Goal: Transaction & Acquisition: Purchase product/service

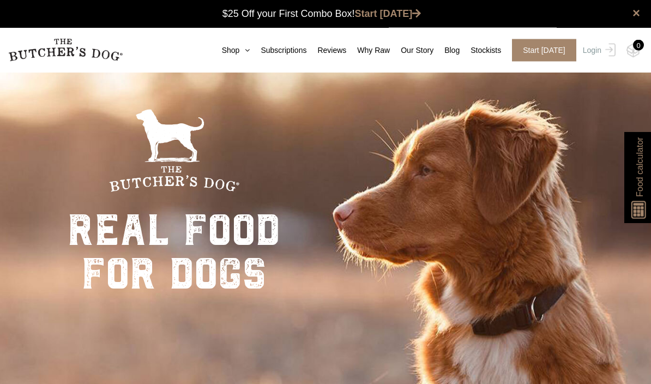
scroll to position [1, 0]
click at [238, 55] on link "Shop" at bounding box center [230, 50] width 39 height 11
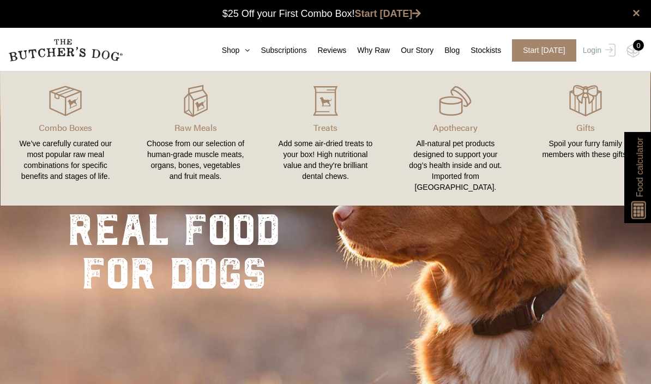
click at [201, 135] on link "Raw Meals Choose from our selection of human-grade muscle meats, organs, bones,…" at bounding box center [195, 138] width 130 height 112
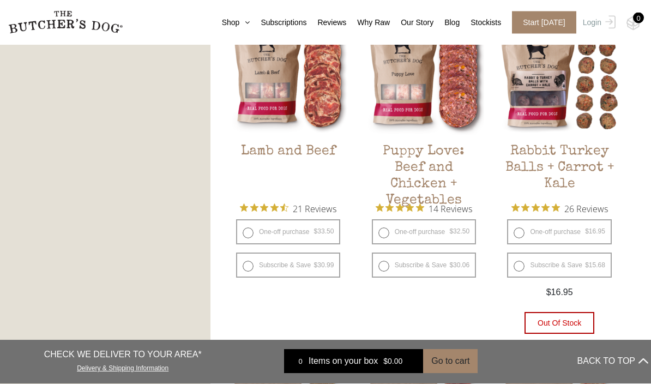
scroll to position [932, 0]
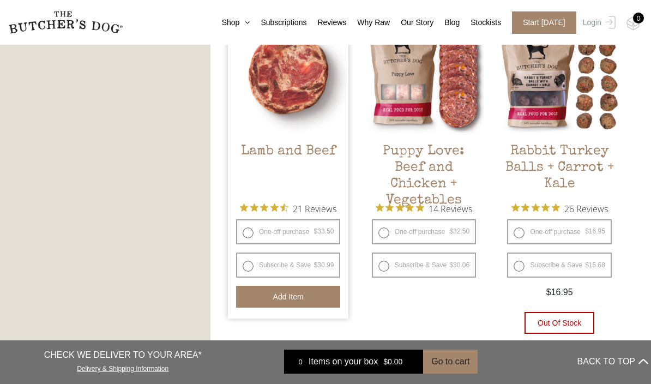
click at [322, 300] on button "Add item" at bounding box center [288, 297] width 104 height 22
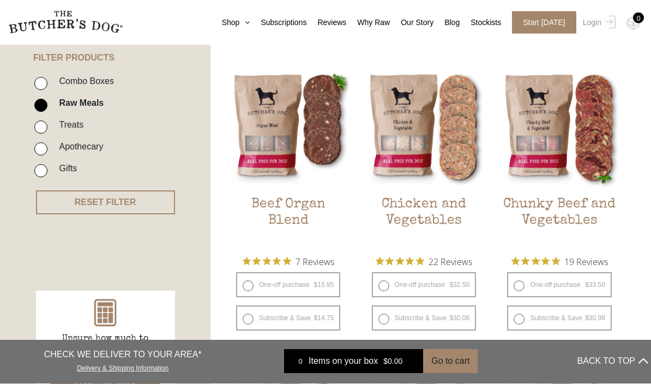
scroll to position [259, 0]
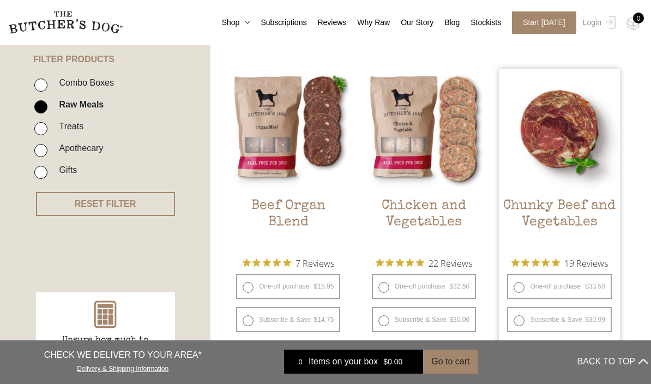
click at [587, 207] on h2 "Chunky Beef and Vegetables" at bounding box center [559, 223] width 120 height 51
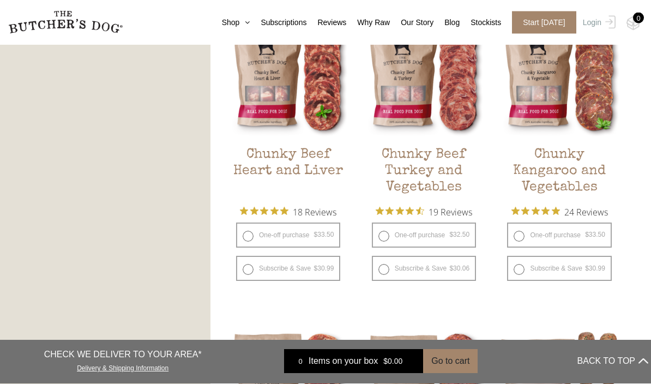
scroll to position [642, 0]
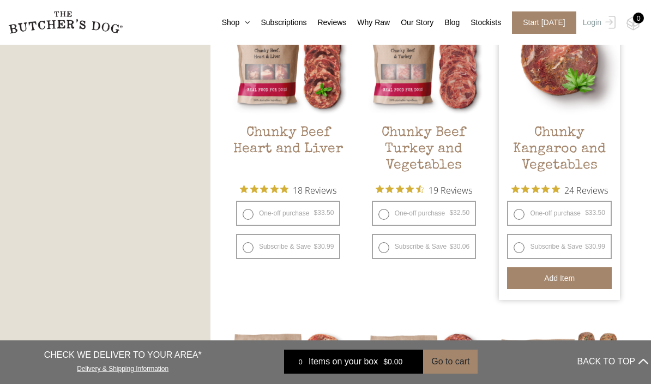
click at [576, 280] on button "Add item" at bounding box center [559, 278] width 104 height 22
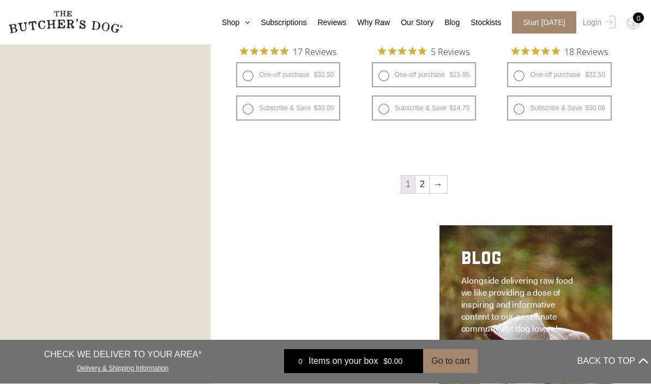
scroll to position [1475, 0]
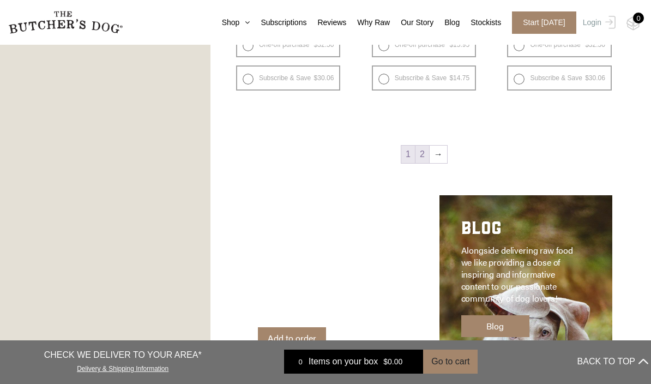
click at [422, 160] on link "2" at bounding box center [422, 154] width 14 height 17
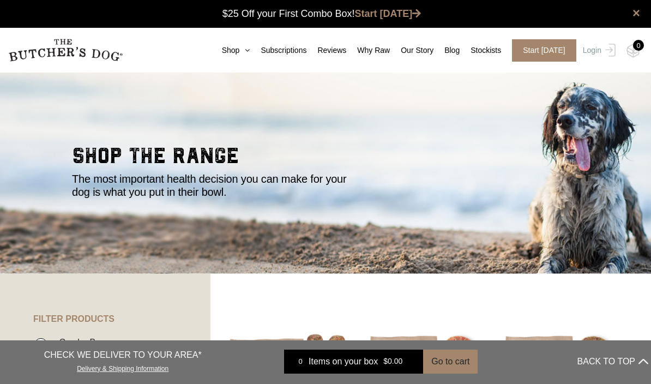
click at [637, 46] on div "0" at bounding box center [638, 45] width 11 height 11
click at [632, 50] on img at bounding box center [633, 51] width 14 height 14
click at [638, 47] on div "0" at bounding box center [638, 45] width 11 height 11
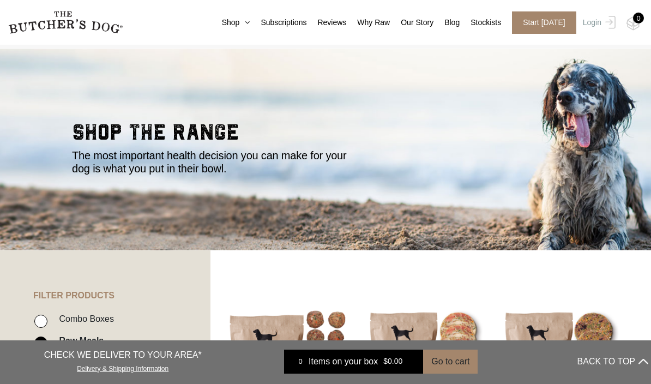
scroll to position [22, 0]
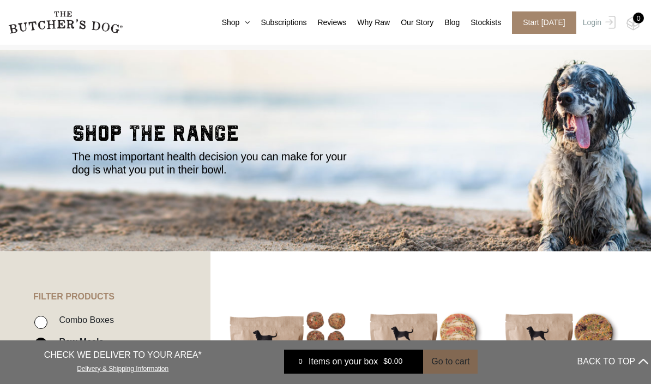
click at [462, 373] on button "Go to cart" at bounding box center [450, 361] width 55 height 24
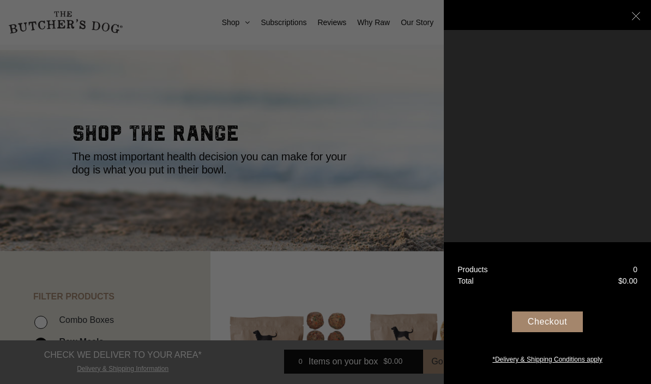
click at [632, 23] on div "Your Box" at bounding box center [547, 15] width 207 height 30
click at [645, 11] on div "Your Box" at bounding box center [547, 15] width 207 height 30
click at [631, 16] on div "Your Box" at bounding box center [547, 15] width 207 height 30
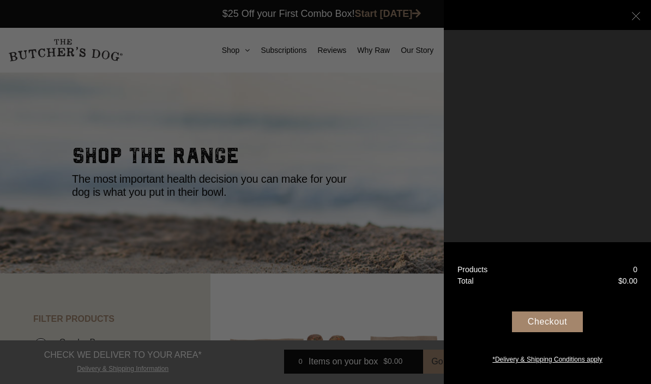
click at [638, 15] on icon at bounding box center [636, 16] width 8 height 8
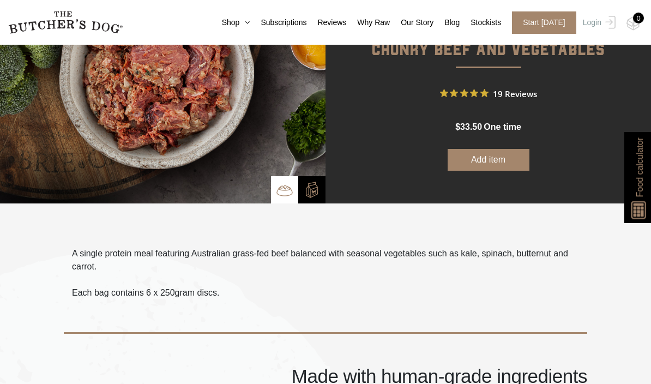
scroll to position [97, 0]
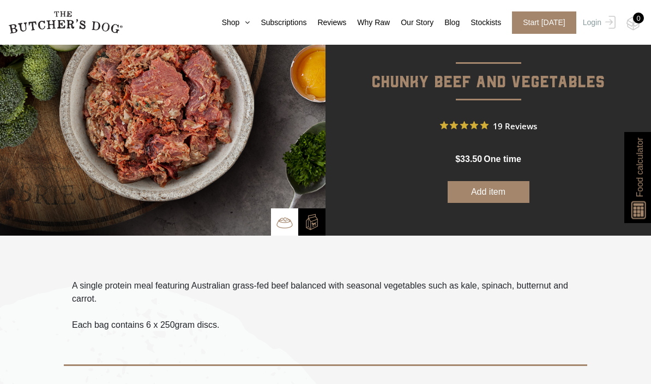
click at [509, 194] on button "Add item" at bounding box center [489, 192] width 82 height 22
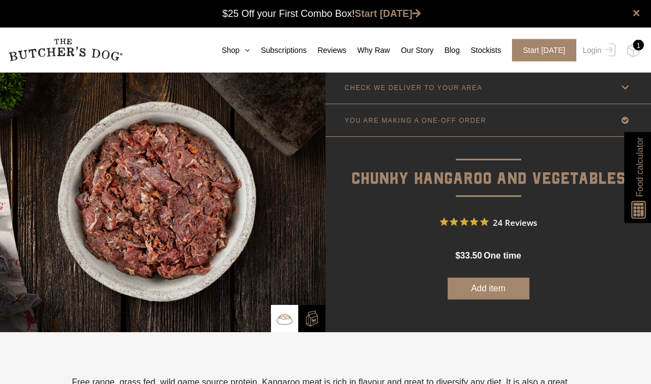
click at [498, 291] on button "Add item" at bounding box center [489, 289] width 82 height 22
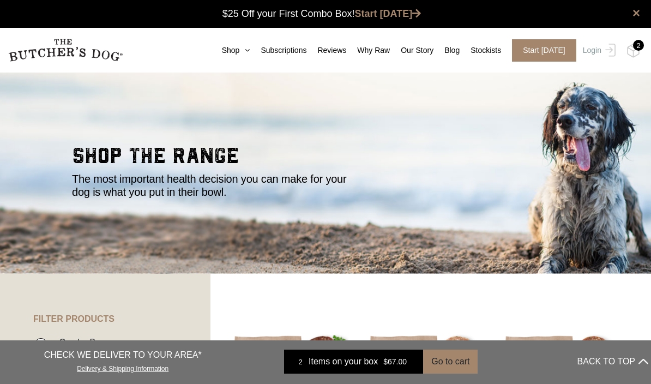
scroll to position [257, 0]
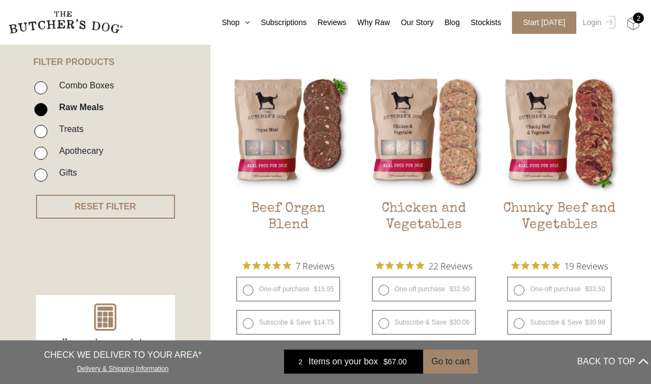
click at [631, 17] on img at bounding box center [633, 23] width 14 height 14
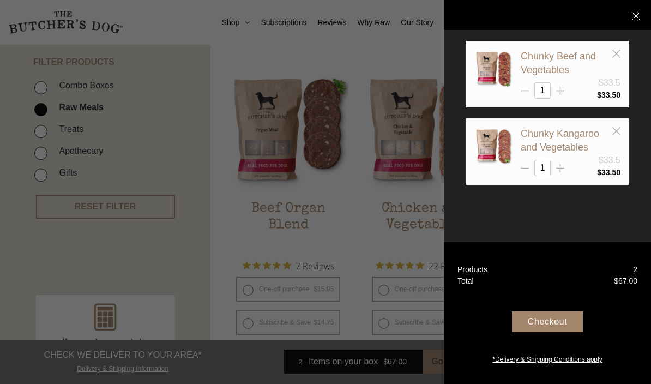
click at [630, 19] on div "Your Box" at bounding box center [547, 15] width 207 height 30
click at [635, 17] on line at bounding box center [636, 16] width 8 height 8
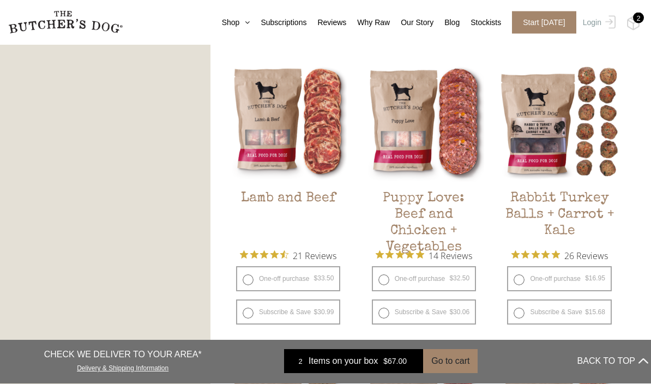
scroll to position [919, 0]
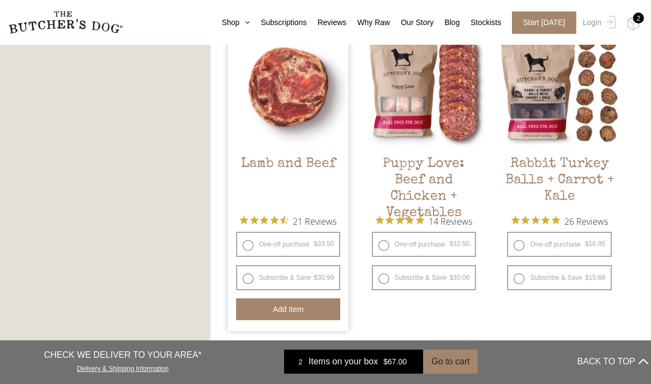
click at [323, 309] on button "Add item" at bounding box center [288, 309] width 104 height 22
click at [323, 161] on h2 "Lamb and Beef" at bounding box center [288, 181] width 120 height 51
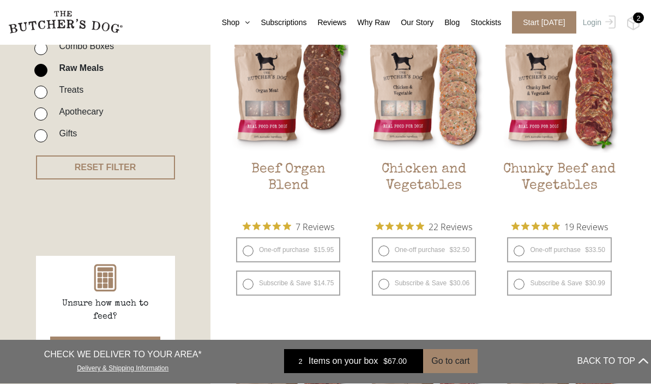
scroll to position [296, 0]
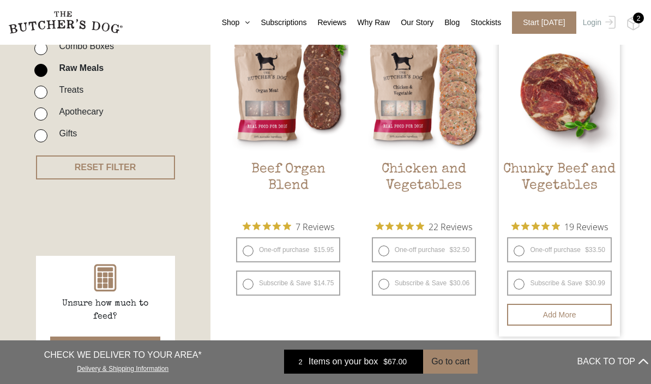
click at [594, 168] on h2 "Chunky Beef and Vegetables" at bounding box center [559, 186] width 120 height 51
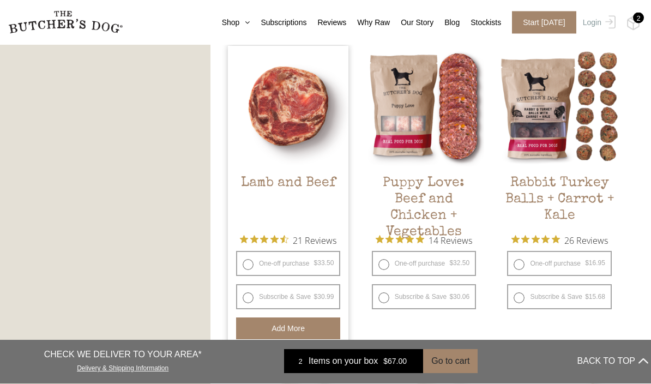
scroll to position [900, 0]
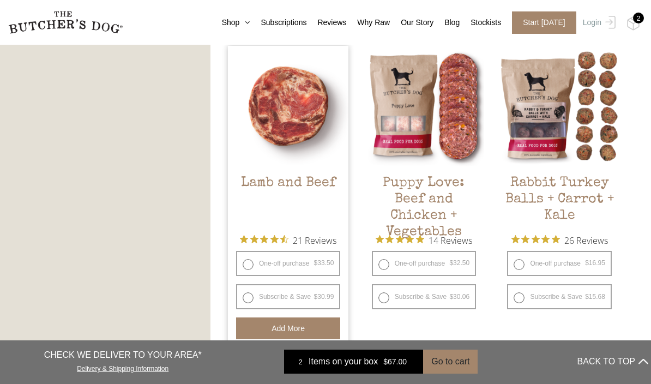
click at [323, 166] on img at bounding box center [288, 106] width 120 height 120
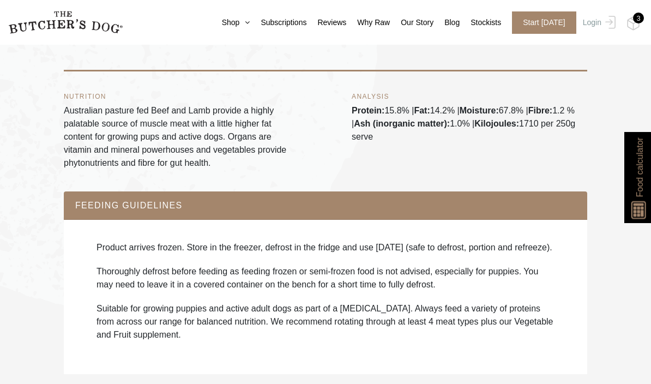
scroll to position [608, 0]
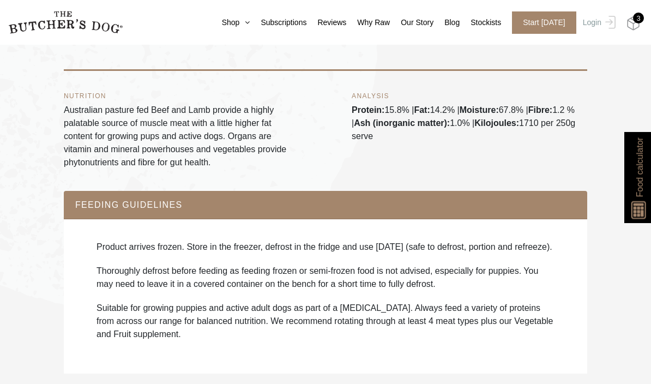
click at [638, 23] on img at bounding box center [633, 23] width 14 height 14
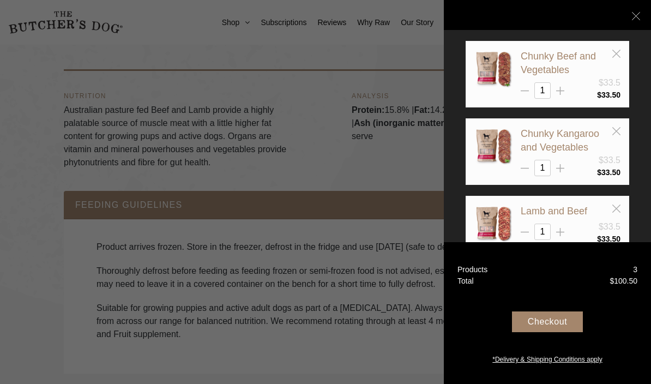
click at [632, 20] on div "Your Box" at bounding box center [547, 15] width 207 height 30
click at [637, 16] on icon at bounding box center [636, 16] width 8 height 8
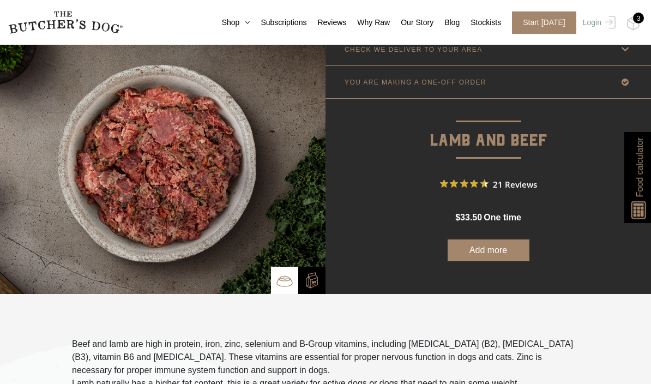
scroll to position [38, 0]
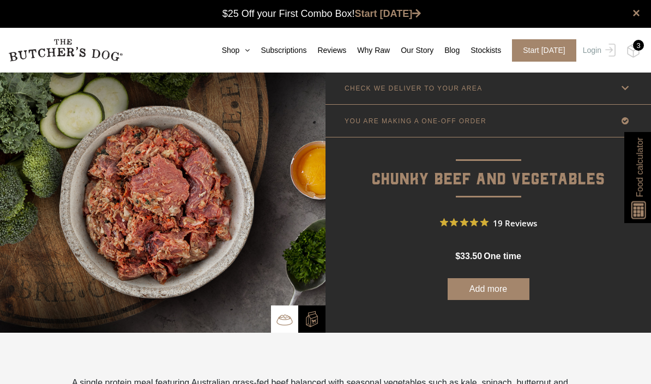
click at [514, 291] on button "Add more" at bounding box center [489, 289] width 82 height 22
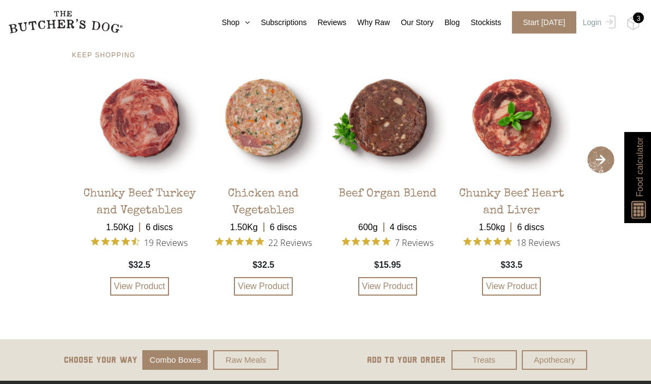
scroll to position [2167, 0]
click at [540, 131] on img at bounding box center [511, 117] width 119 height 119
click at [553, 184] on div "Chunky Beef Heart and Liver" at bounding box center [511, 196] width 119 height 38
click at [395, 130] on img at bounding box center [387, 117] width 119 height 119
click at [426, 194] on div "Beef Organ Blend" at bounding box center [388, 196] width 98 height 38
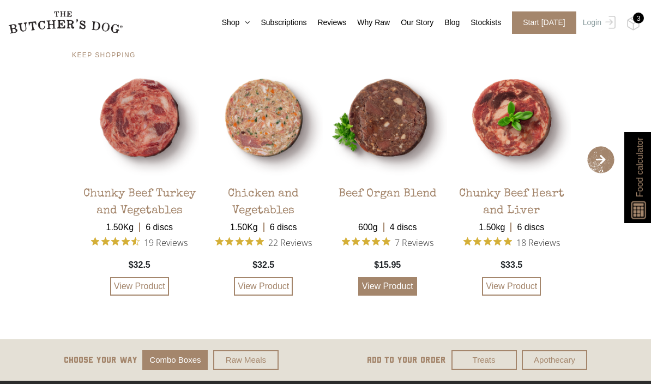
click at [407, 293] on link "View Product" at bounding box center [387, 286] width 59 height 19
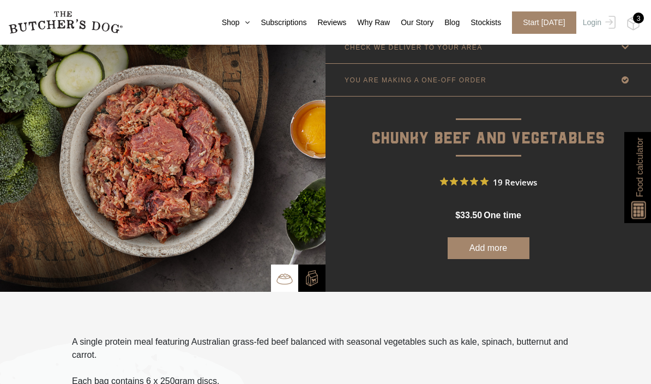
scroll to position [0, 0]
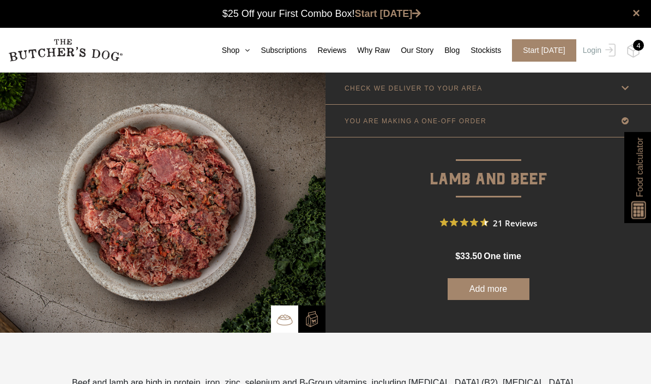
click at [640, 46] on div "4" at bounding box center [638, 45] width 11 height 11
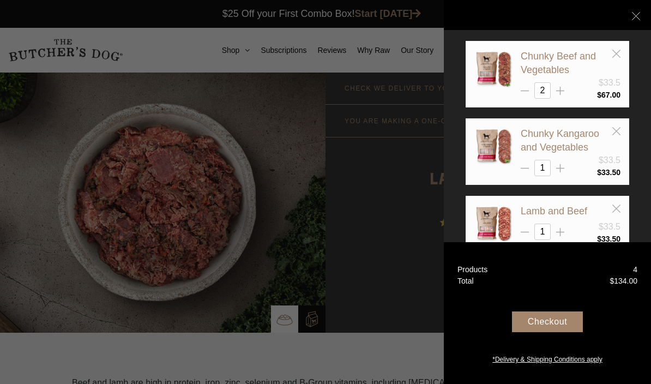
click at [576, 332] on div "Checkout" at bounding box center [547, 321] width 71 height 21
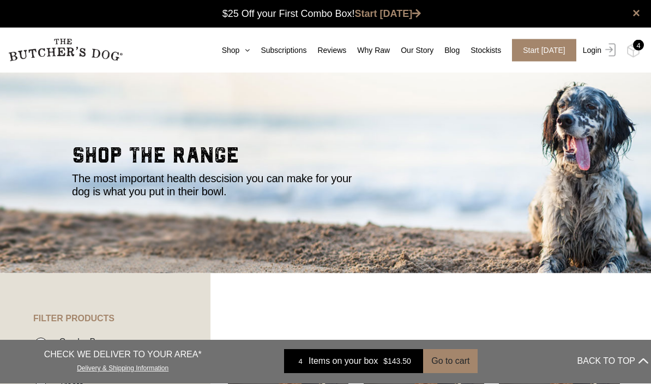
scroll to position [1, 0]
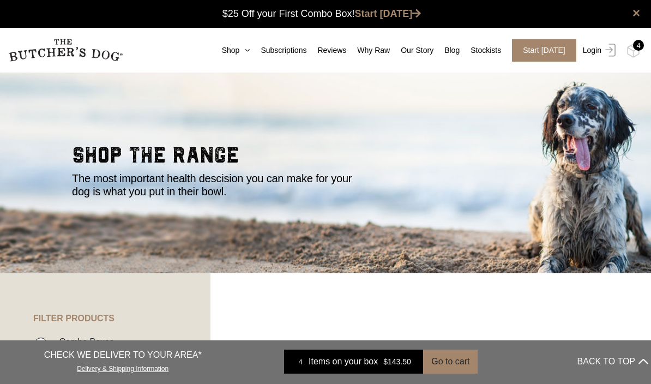
click at [606, 52] on img at bounding box center [608, 50] width 14 height 13
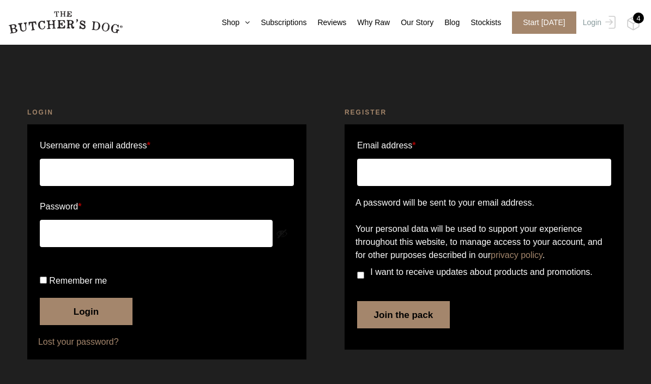
scroll to position [41, 0]
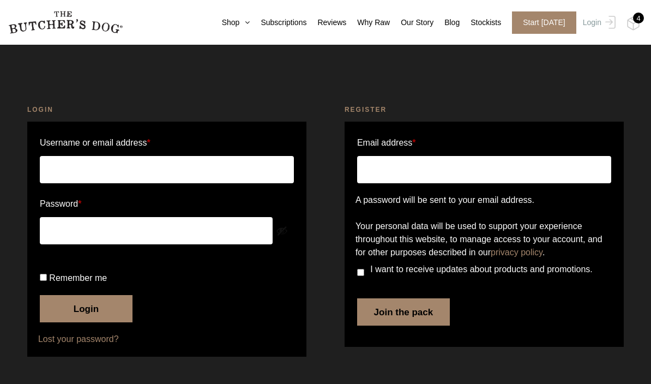
click at [209, 156] on input "Username or email address *" at bounding box center [167, 169] width 254 height 27
type input "Tania.holland@live.com.au"
click at [276, 225] on button "Show password" at bounding box center [282, 231] width 12 height 12
click at [570, 156] on input "Email address *" at bounding box center [484, 169] width 254 height 27
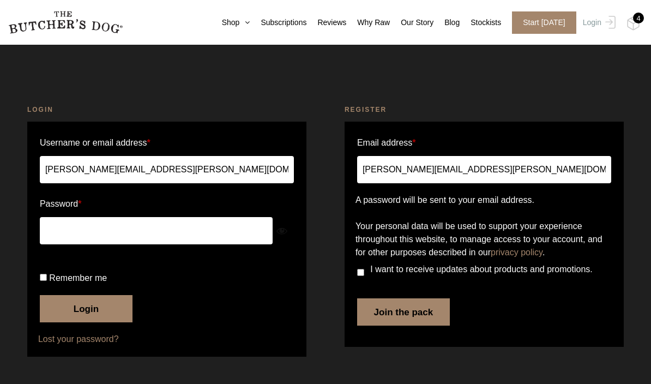
type input "[PERSON_NAME][EMAIL_ADDRESS][PERSON_NAME][DOMAIN_NAME]"
click at [396, 319] on button "Join the pack" at bounding box center [403, 311] width 93 height 27
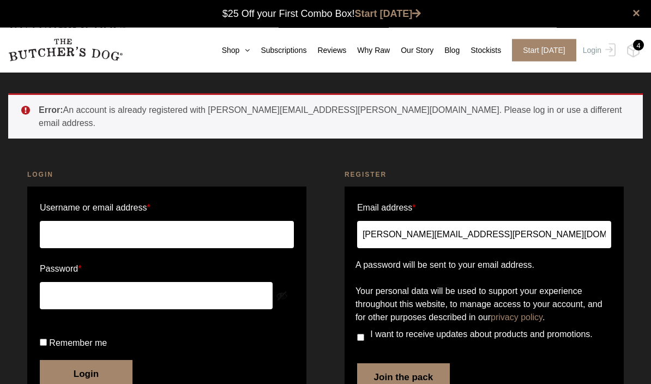
click at [210, 221] on input "Username or email address *" at bounding box center [167, 234] width 254 height 27
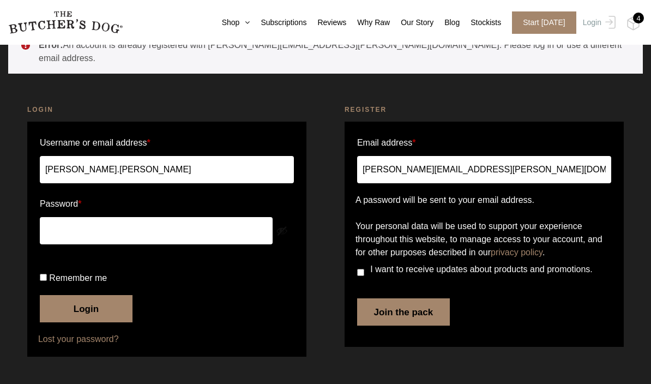
scroll to position [81, 0]
type input "[PERSON_NAME].[PERSON_NAME]"
click at [120, 346] on link "Lost your password?" at bounding box center [166, 339] width 257 height 13
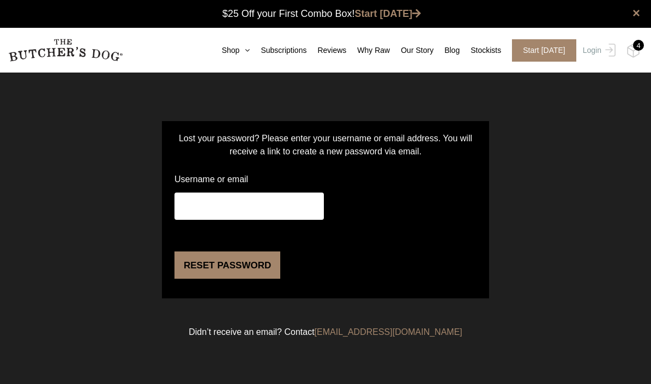
click at [250, 206] on input "Username or email" at bounding box center [248, 205] width 149 height 27
type input "[PERSON_NAME][EMAIL_ADDRESS][PERSON_NAME][DOMAIN_NAME]"
click at [257, 279] on button "Reset password" at bounding box center [227, 264] width 106 height 27
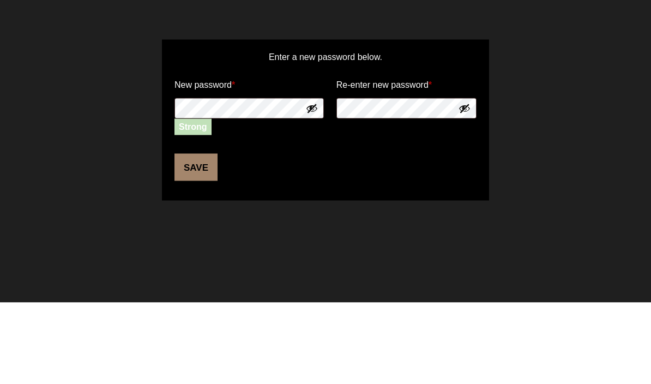
click at [202, 235] on button "Save" at bounding box center [195, 248] width 43 height 27
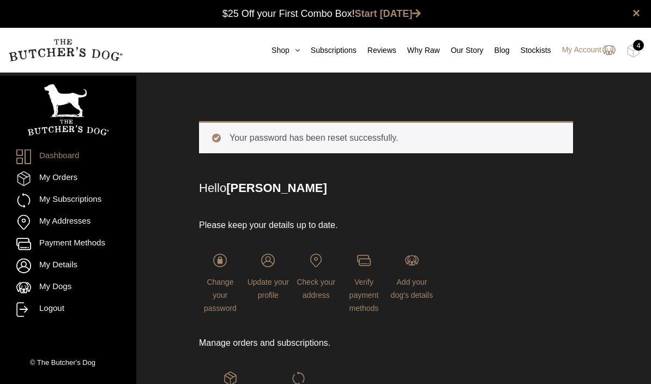
scroll to position [1, 0]
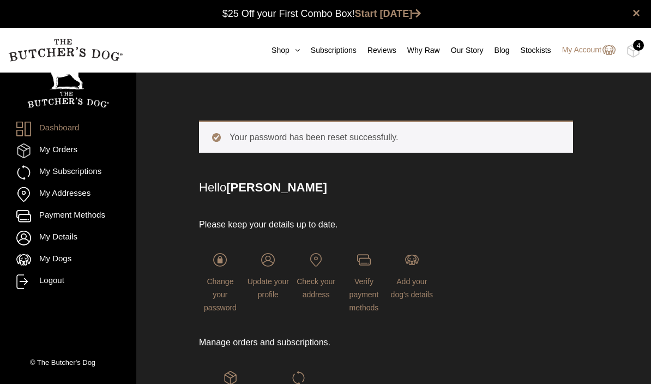
click at [637, 45] on div "4" at bounding box center [638, 45] width 11 height 11
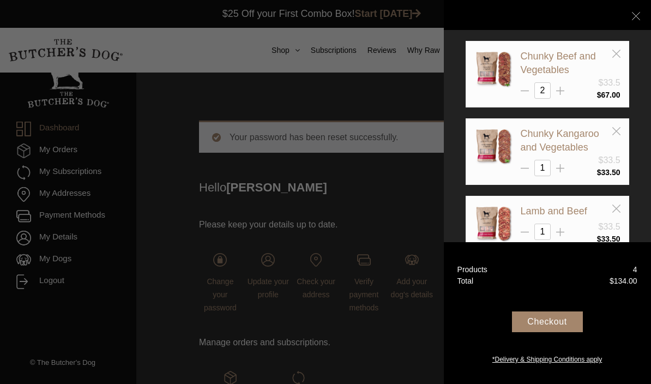
click at [564, 332] on div "Checkout" at bounding box center [547, 321] width 71 height 21
click at [553, 332] on div "Checkout" at bounding box center [547, 321] width 71 height 21
